Goal: Check status

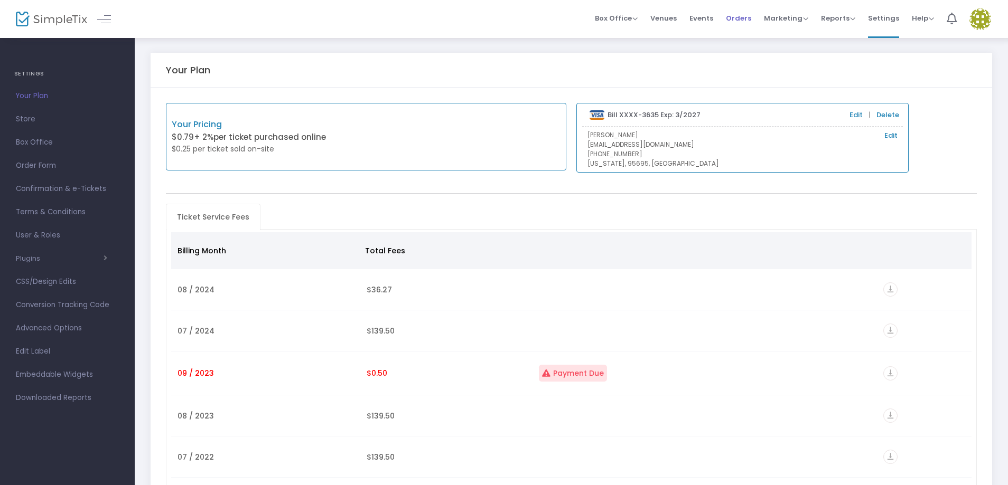
click at [746, 22] on span "Orders" at bounding box center [738, 18] width 25 height 27
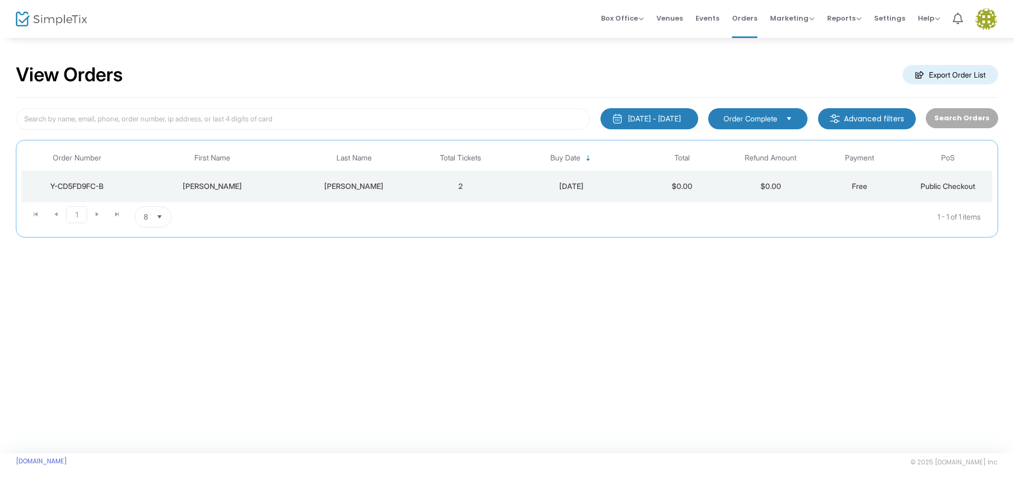
click at [182, 181] on div "[PERSON_NAME]" at bounding box center [212, 186] width 154 height 11
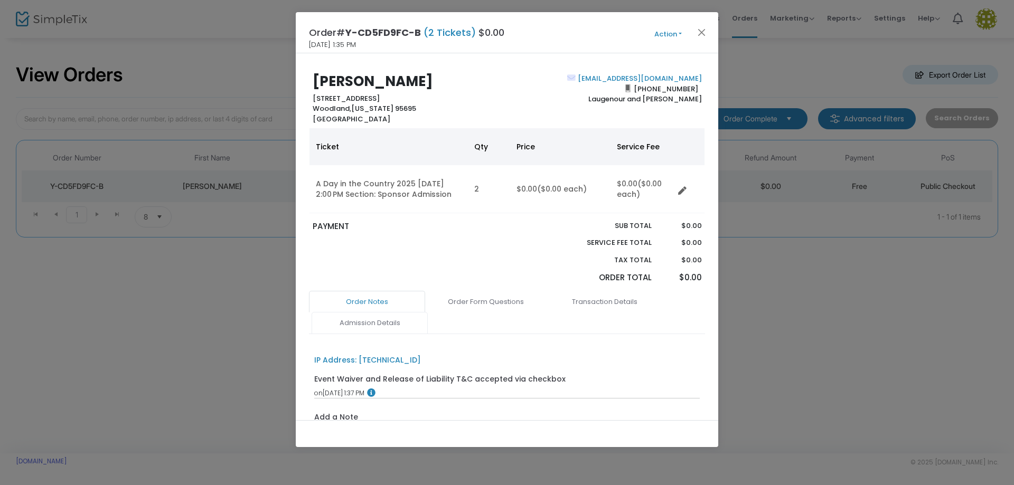
click at [375, 321] on link "Admission Details" at bounding box center [370, 323] width 116 height 22
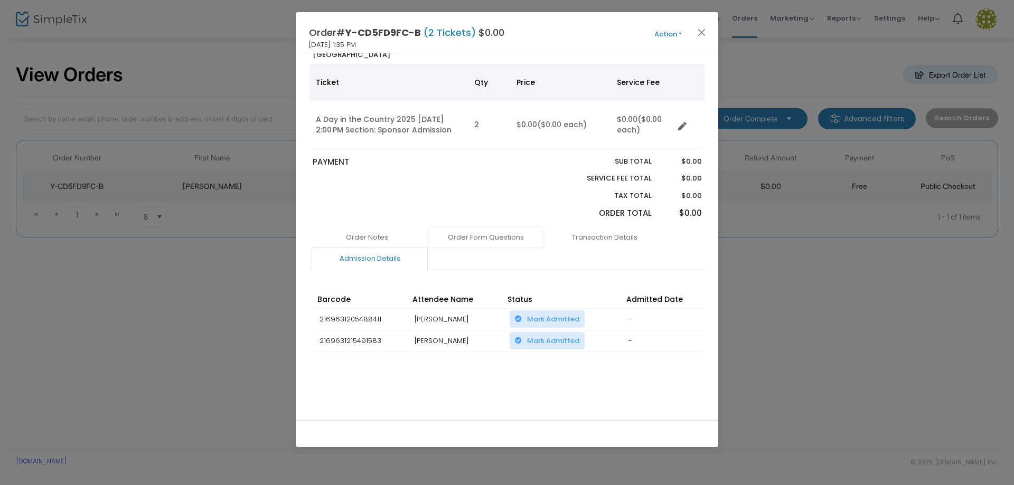
scroll to position [68, 0]
click at [438, 342] on td "[PERSON_NAME]" at bounding box center [456, 341] width 95 height 22
click at [708, 28] on button "Close" at bounding box center [702, 32] width 14 height 14
